Goal: Task Accomplishment & Management: Use online tool/utility

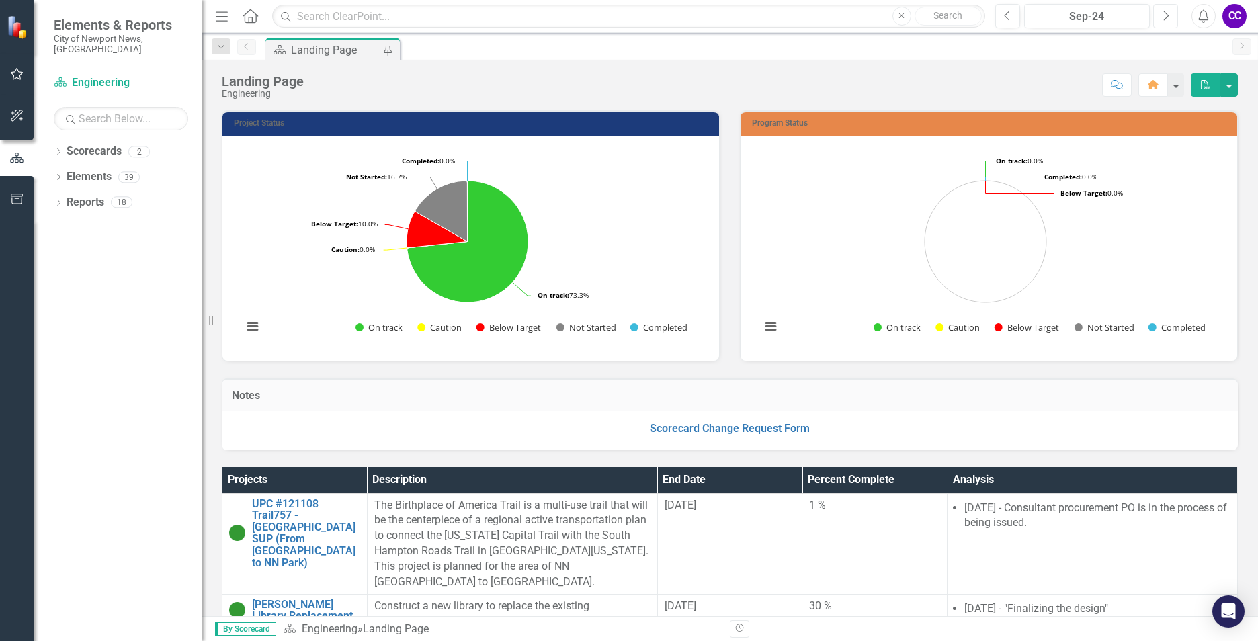
click at [1174, 21] on button "Next" at bounding box center [1165, 16] width 25 height 24
click at [1174, 20] on button "Next" at bounding box center [1165, 16] width 25 height 24
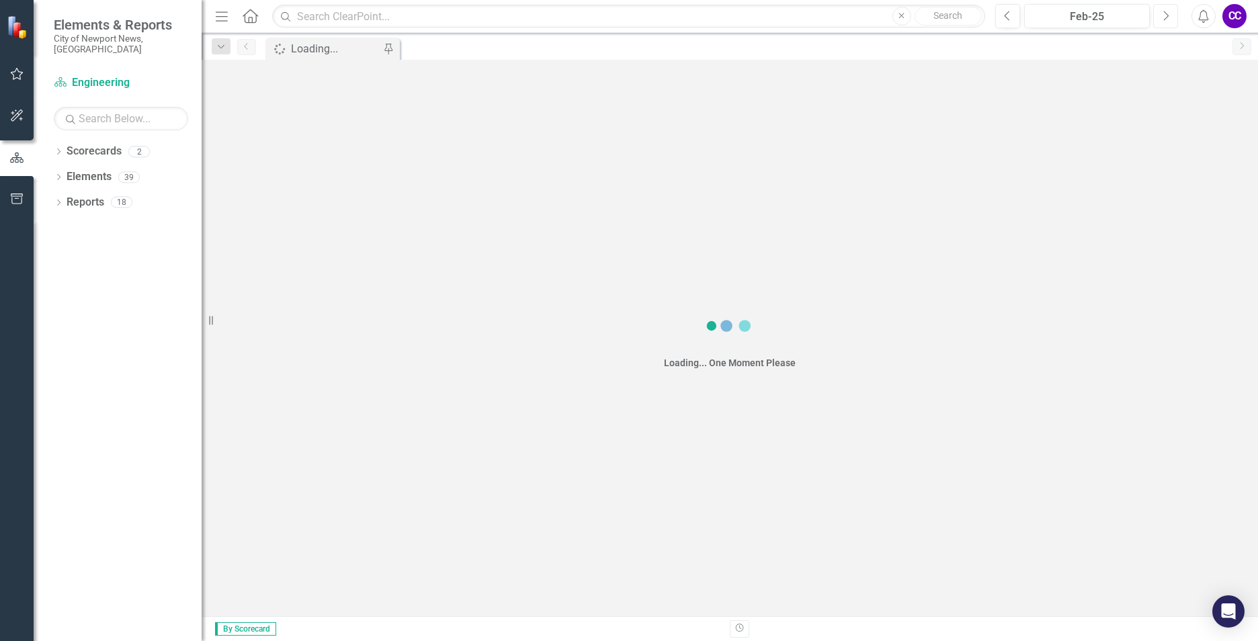
click at [1174, 20] on button "Next" at bounding box center [1165, 16] width 25 height 24
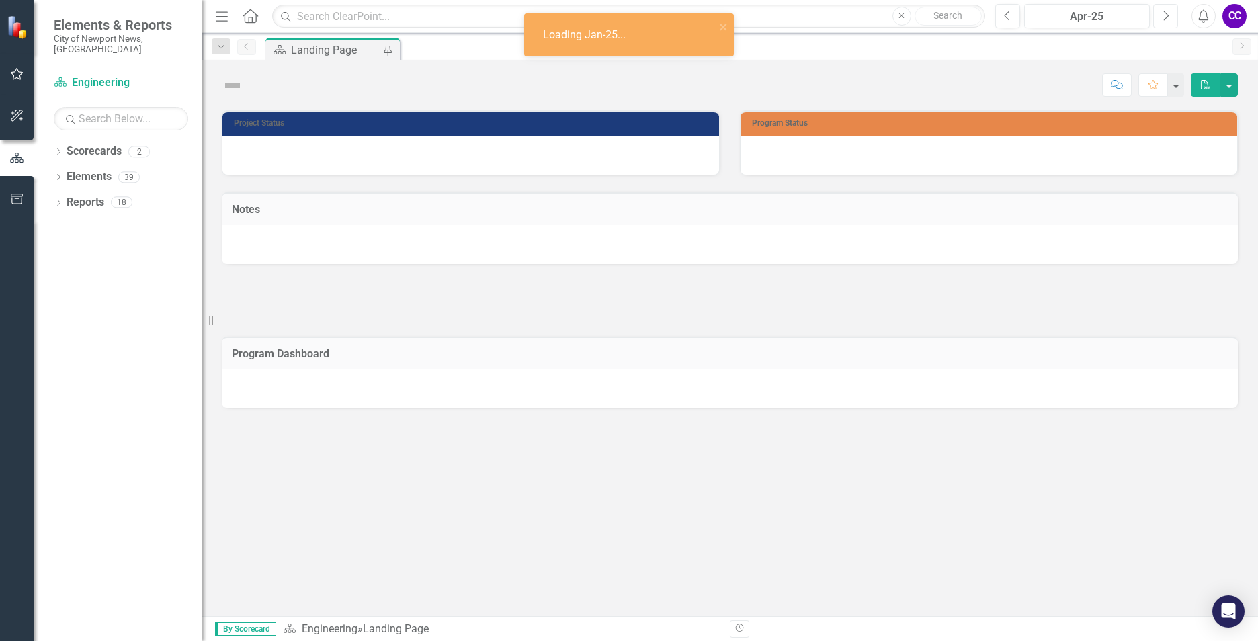
click at [1173, 20] on button "Next" at bounding box center [1165, 16] width 25 height 24
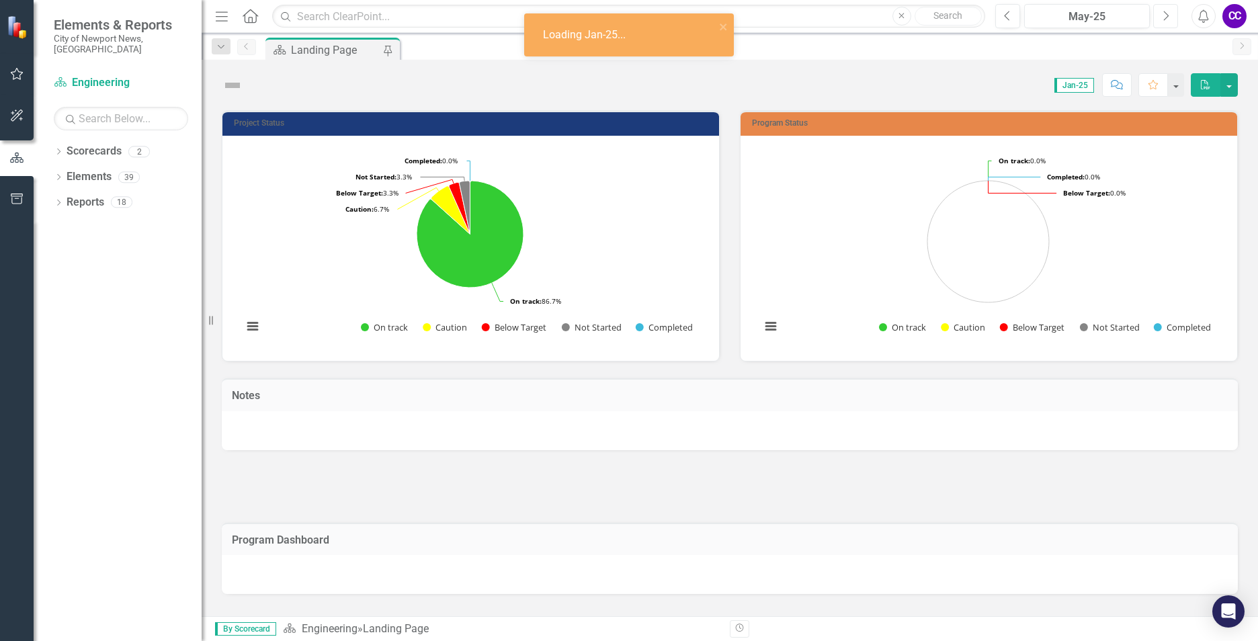
click at [1172, 20] on button "Next" at bounding box center [1165, 16] width 25 height 24
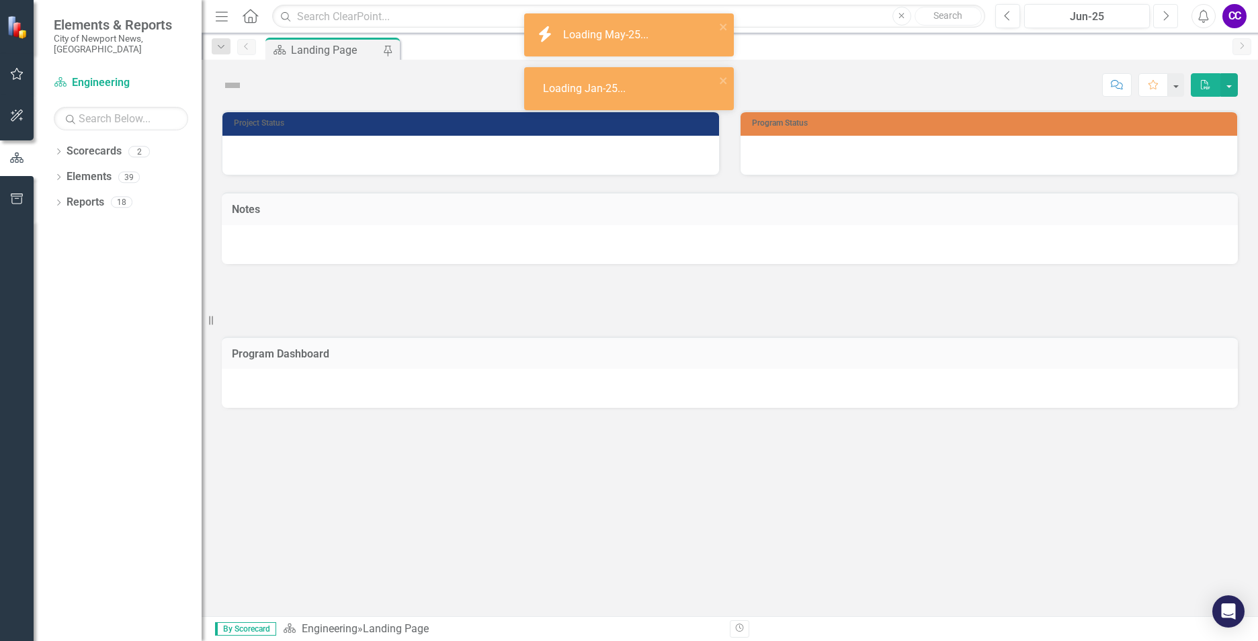
click at [1172, 21] on button "Next" at bounding box center [1165, 16] width 25 height 24
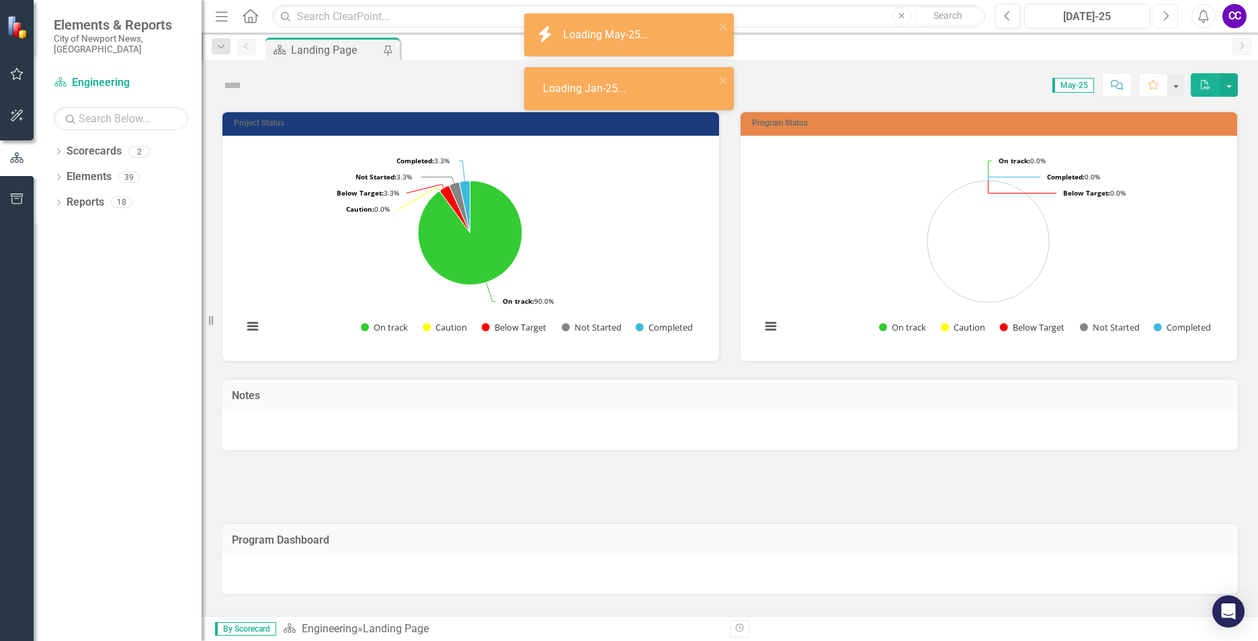
click at [1171, 21] on button "Next" at bounding box center [1165, 16] width 25 height 24
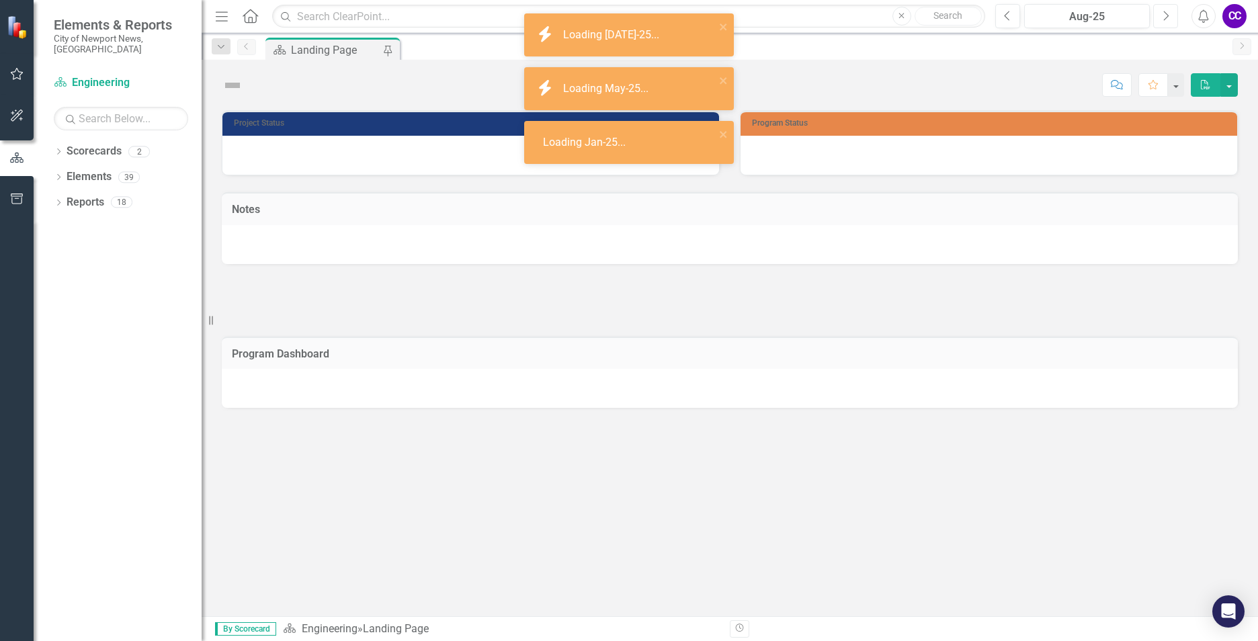
click at [1171, 21] on button "Next" at bounding box center [1165, 16] width 25 height 24
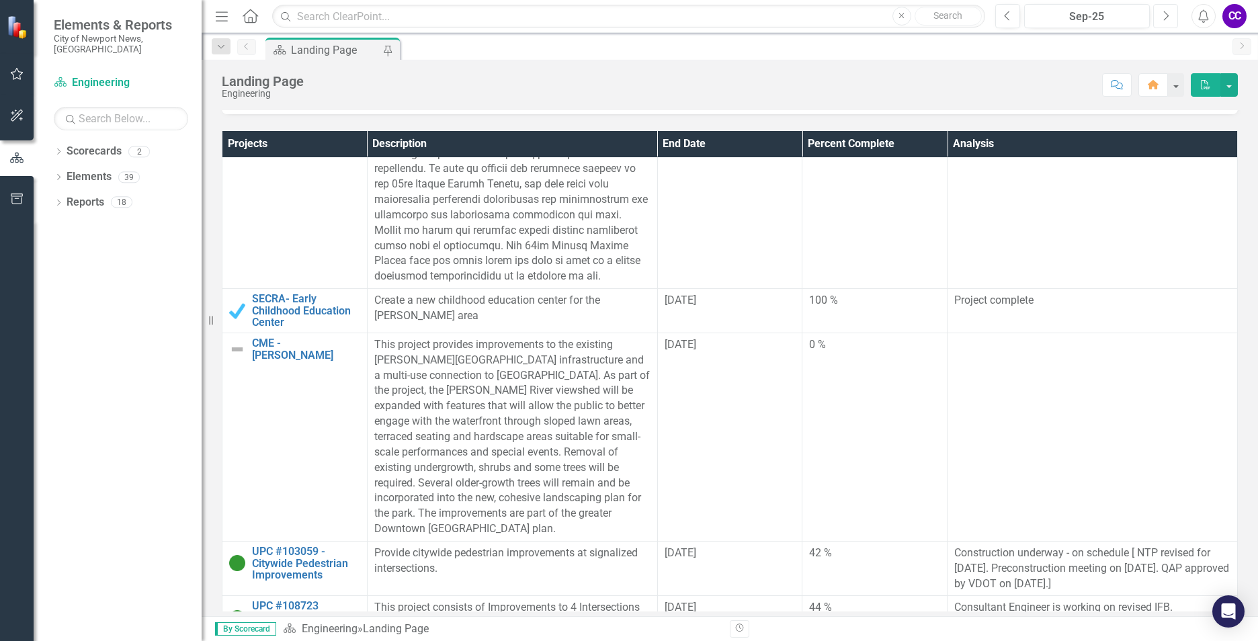
scroll to position [1008, 0]
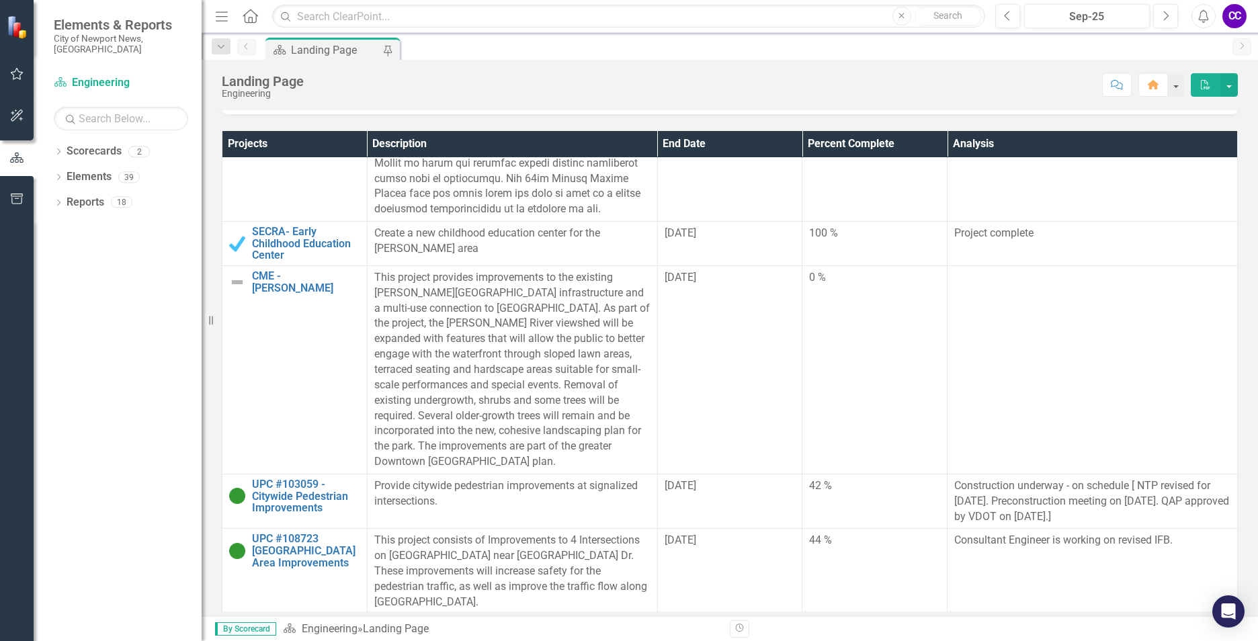
click at [789, 326] on td "[DATE]" at bounding box center [729, 370] width 145 height 208
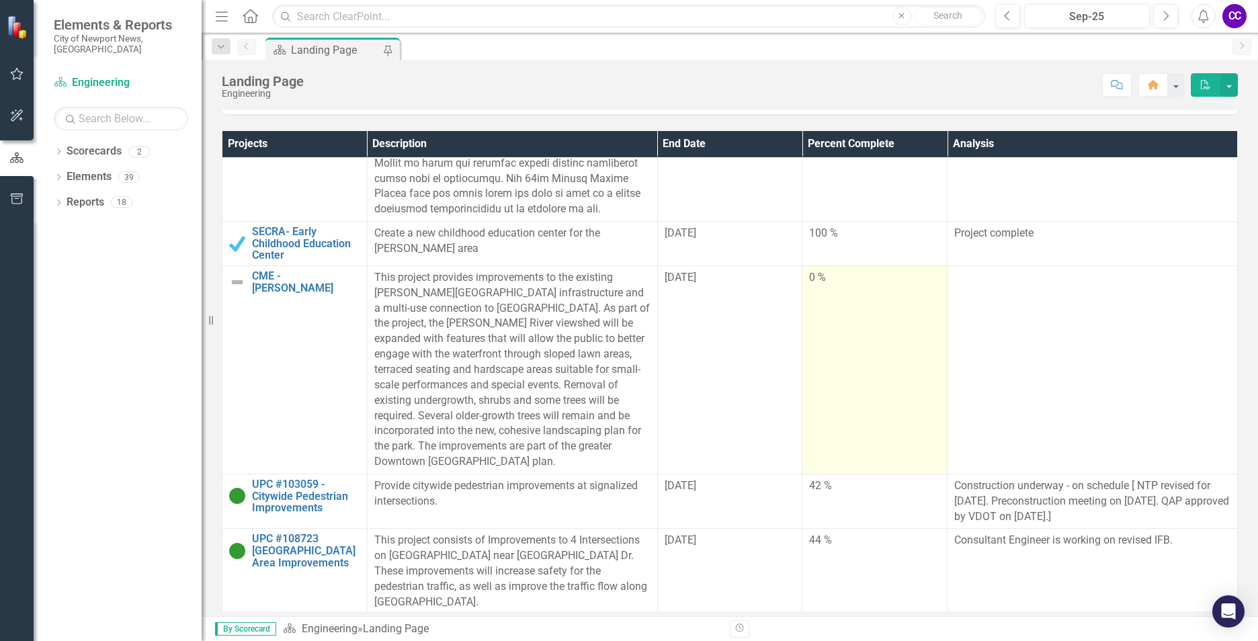
click at [829, 313] on td "0 %" at bounding box center [875, 370] width 145 height 208
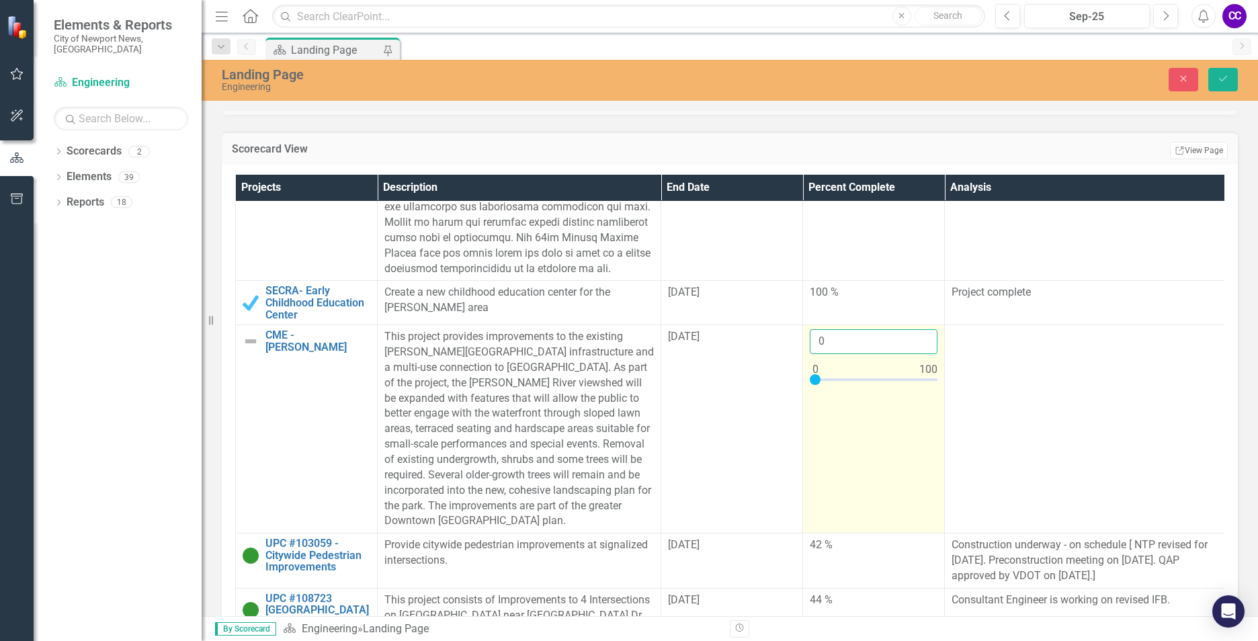
click at [853, 329] on input "0" at bounding box center [874, 341] width 128 height 25
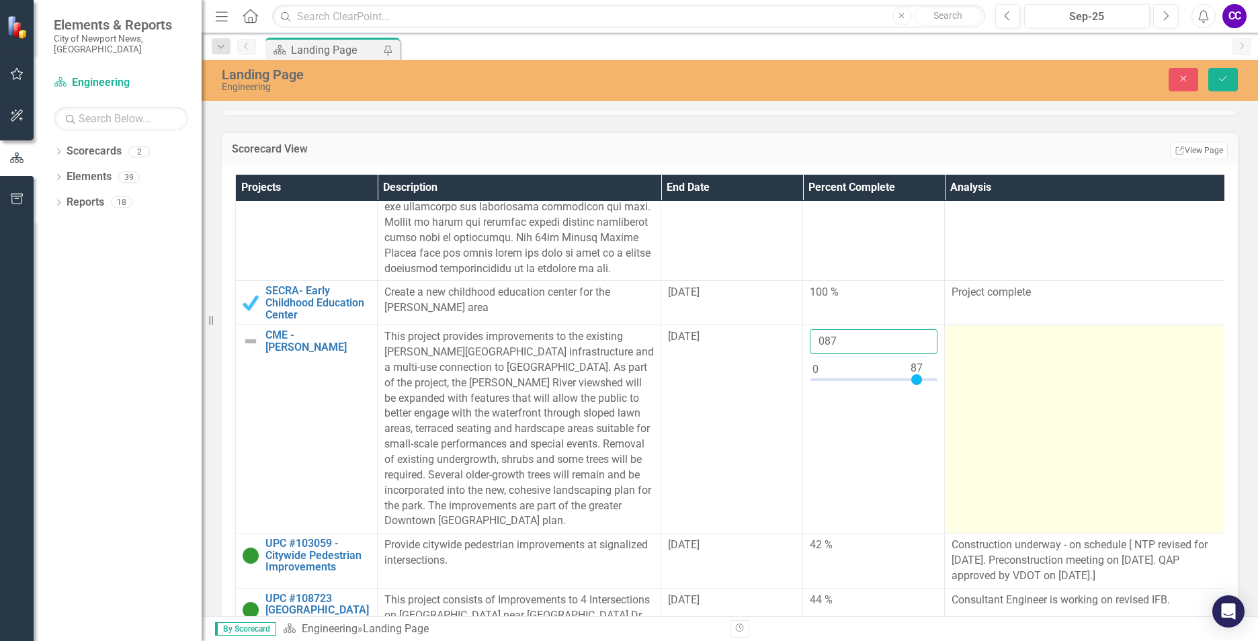
type input "087"
click at [1006, 325] on td at bounding box center [1087, 429] width 284 height 208
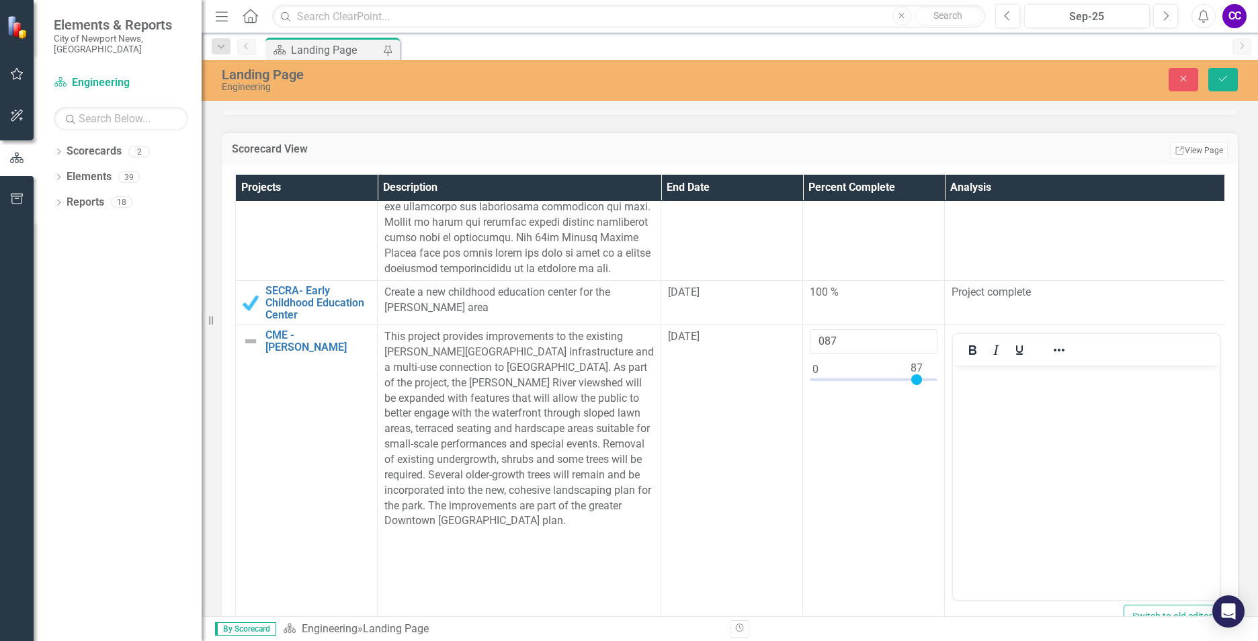
scroll to position [0, 0]
click at [1026, 382] on p "Rich Text Area. Press ALT-0 for help." at bounding box center [1087, 377] width 260 height 16
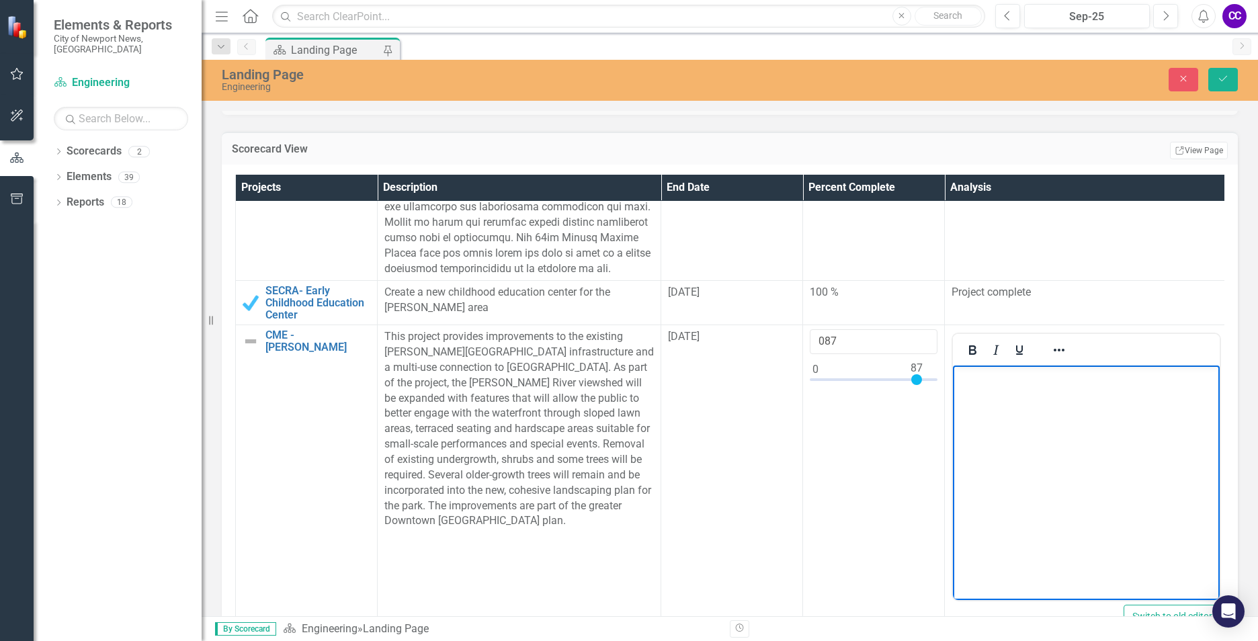
paste body "Rich Text Area. Press ALT-0 for help."
click at [1227, 77] on icon "Save" at bounding box center [1223, 78] width 12 height 9
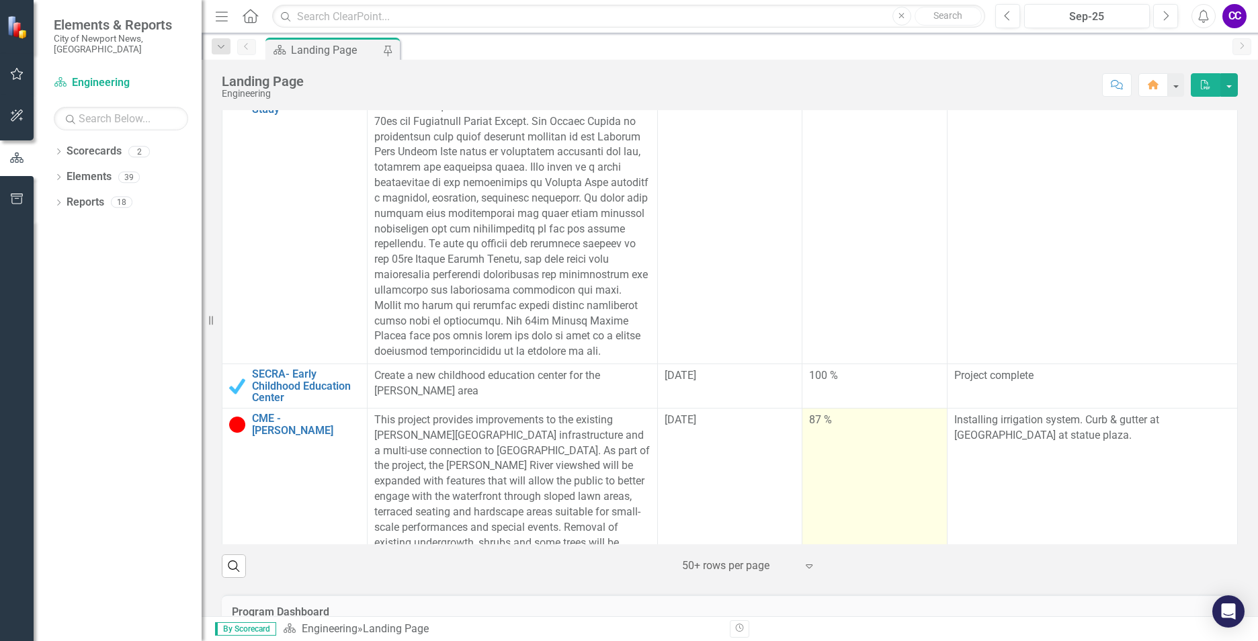
scroll to position [941, 0]
